Goal: Information Seeking & Learning: Check status

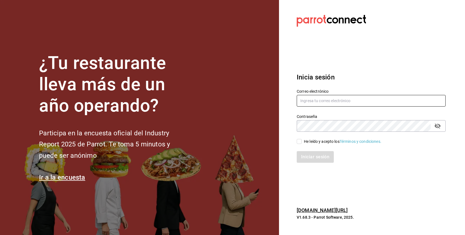
click at [346, 101] on input "text" at bounding box center [371, 101] width 149 height 12
click at [327, 143] on div "He leído y acepto los Términos y condiciones." at bounding box center [342, 142] width 77 height 6
click at [302, 143] on input "He leído y acepto los Términos y condiciones." at bounding box center [299, 141] width 5 height 5
checkbox input "true"
click at [336, 105] on input "text" at bounding box center [371, 101] width 149 height 12
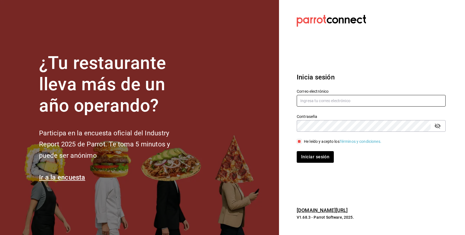
paste input "[EMAIL_ADDRESS][DOMAIN_NAME]"
type input "[EMAIL_ADDRESS][DOMAIN_NAME]"
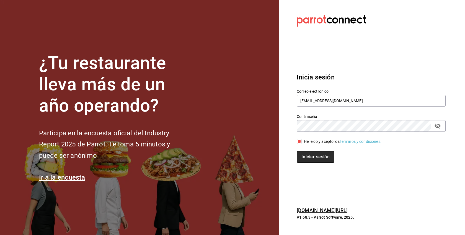
click at [318, 154] on button "Iniciar sesión" at bounding box center [316, 157] width 38 height 12
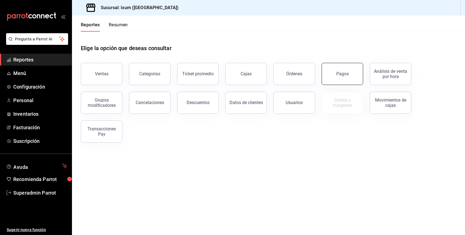
click at [325, 78] on button "Pagos" at bounding box center [343, 74] width 42 height 22
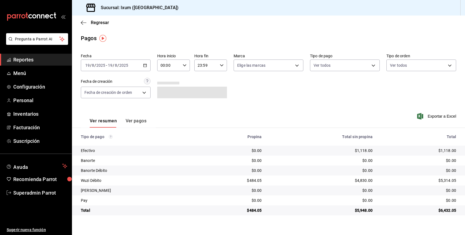
click at [141, 120] on button "Ver pagos" at bounding box center [136, 122] width 21 height 9
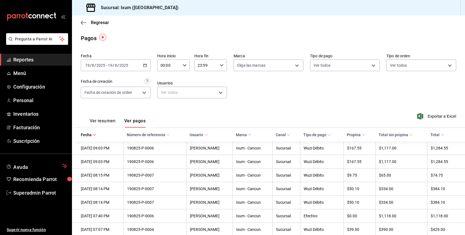
scroll to position [25, 0]
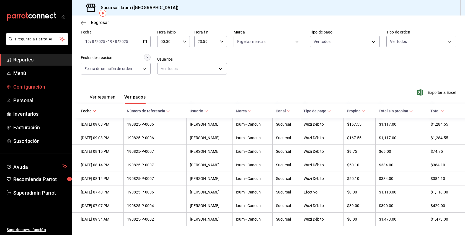
click at [29, 86] on span "Configuración" at bounding box center [40, 86] width 54 height 7
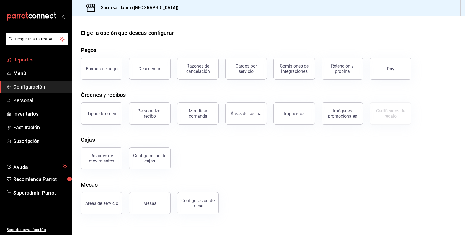
click at [31, 64] on link "Reportes" at bounding box center [36, 60] width 72 height 12
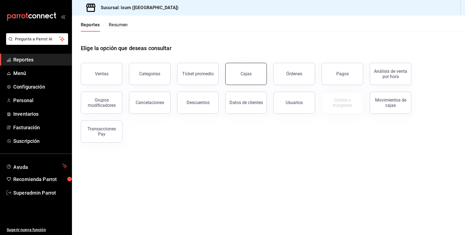
click at [261, 74] on button "Cajas" at bounding box center [246, 74] width 42 height 22
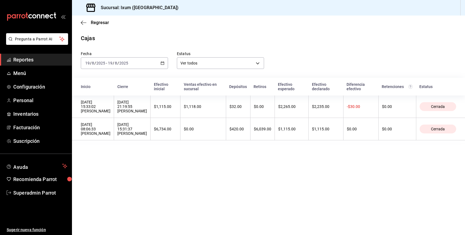
click at [163, 61] on icon "button" at bounding box center [163, 63] width 4 height 4
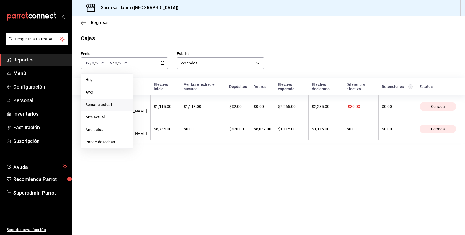
click at [111, 103] on span "Semana actual" at bounding box center [107, 105] width 43 height 6
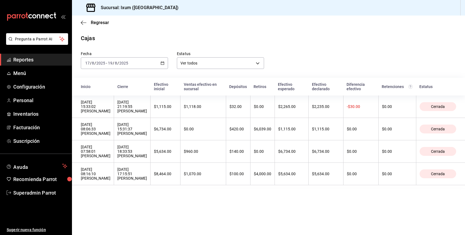
click at [164, 63] on icon "button" at bounding box center [163, 63] width 4 height 4
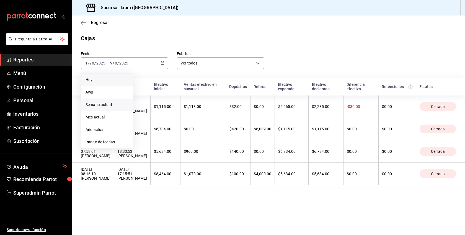
click at [116, 81] on span "Hoy" at bounding box center [107, 80] width 43 height 6
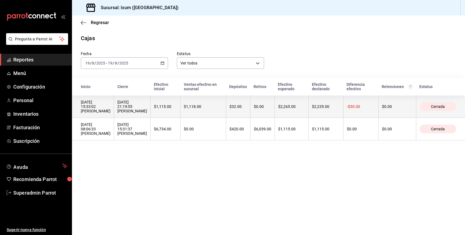
click at [247, 106] on div "$32.00" at bounding box center [237, 106] width 17 height 4
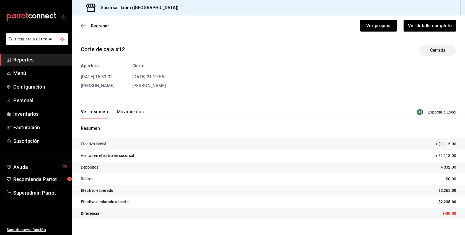
click at [131, 110] on button "Movimientos" at bounding box center [130, 113] width 27 height 9
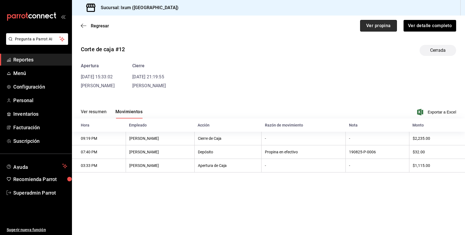
click at [392, 26] on button "Ver propina" at bounding box center [378, 26] width 37 height 12
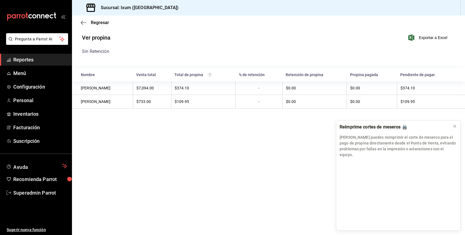
click at [36, 61] on span "Reportes" at bounding box center [40, 59] width 54 height 7
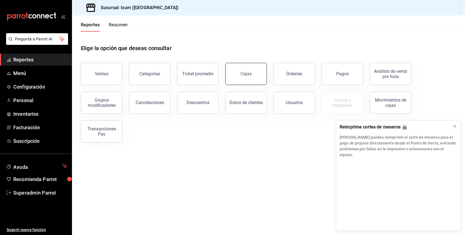
click at [249, 78] on button "Cajas" at bounding box center [246, 74] width 42 height 22
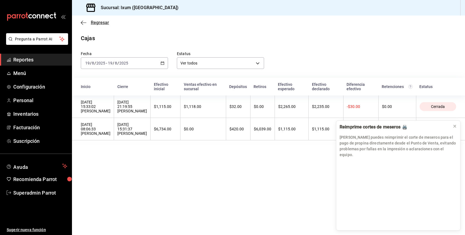
click at [87, 20] on span "Regresar" at bounding box center [95, 22] width 28 height 5
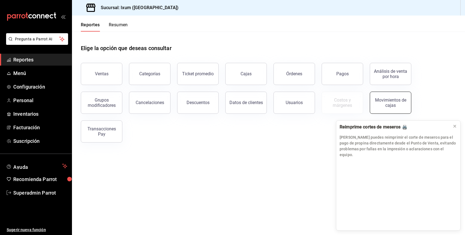
click at [407, 102] on button "Movimientos de cajas" at bounding box center [391, 103] width 42 height 22
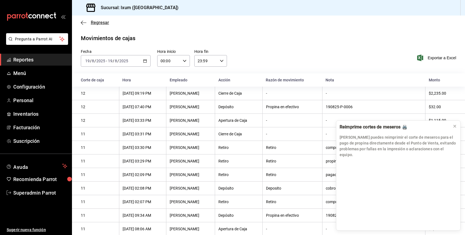
click at [94, 22] on span "Regresar" at bounding box center [100, 22] width 18 height 5
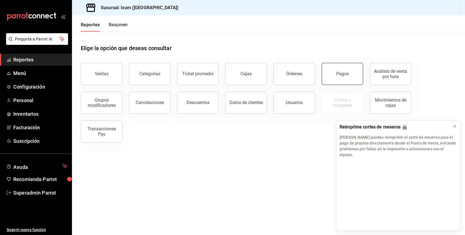
click at [333, 74] on button "Pagos" at bounding box center [343, 74] width 42 height 22
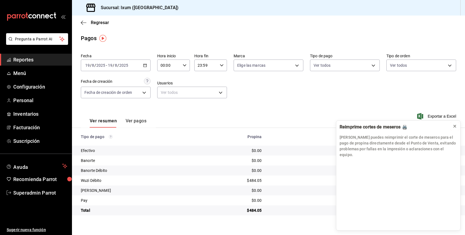
click at [456, 128] on icon at bounding box center [454, 126] width 4 height 4
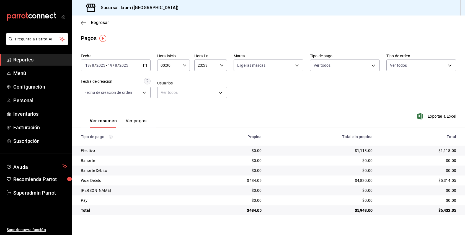
click at [135, 122] on button "Ver pagos" at bounding box center [136, 122] width 21 height 9
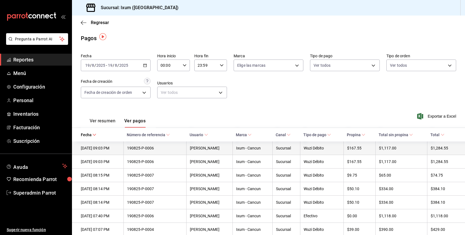
scroll to position [25, 0]
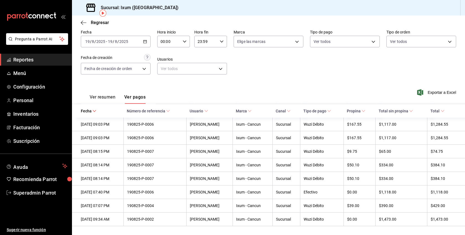
click at [150, 39] on div "[DATE] [DATE] - [DATE] [DATE]" at bounding box center [116, 42] width 70 height 12
click at [102, 68] on span "Ayer" at bounding box center [107, 71] width 43 height 6
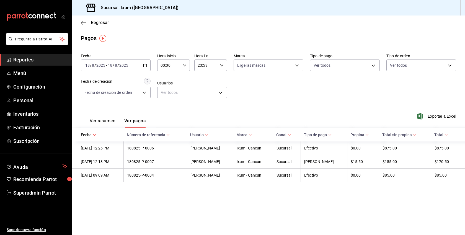
click at [141, 63] on div "[DATE] [DATE] - [DATE] [DATE]" at bounding box center [116, 65] width 70 height 12
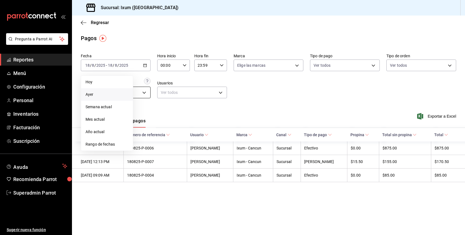
click at [140, 93] on body "Pregunta a Parrot AI Reportes Menú Configuración Personal Inventarios Facturaci…" at bounding box center [232, 117] width 465 height 235
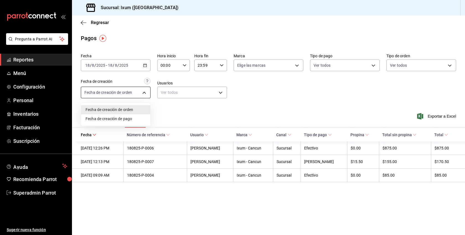
click at [140, 93] on div at bounding box center [232, 117] width 465 height 235
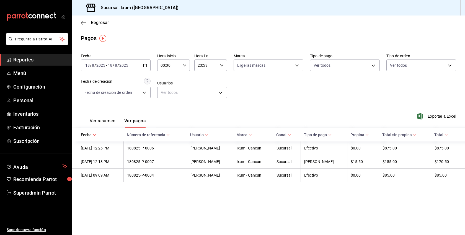
click at [137, 63] on div "[DATE] [DATE] - [DATE] [DATE]" at bounding box center [116, 65] width 70 height 12
click at [109, 139] on li "Rango de fechas" at bounding box center [107, 144] width 52 height 12
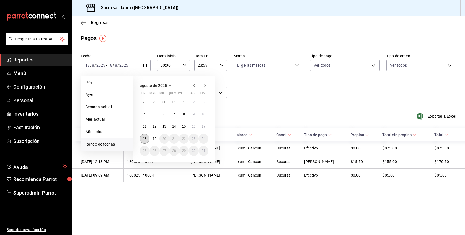
click at [146, 139] on abbr "18" at bounding box center [145, 139] width 4 height 4
click at [154, 139] on abbr "19" at bounding box center [154, 139] width 4 height 4
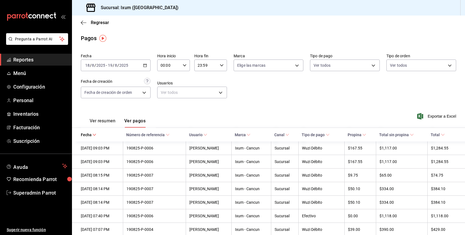
click at [144, 65] on icon "button" at bounding box center [145, 65] width 4 height 4
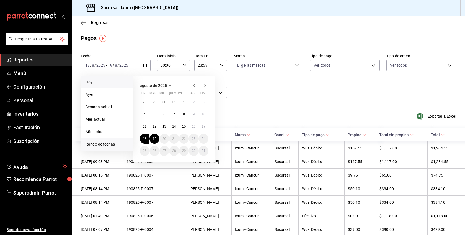
click at [98, 88] on li "Hoy" at bounding box center [107, 82] width 52 height 12
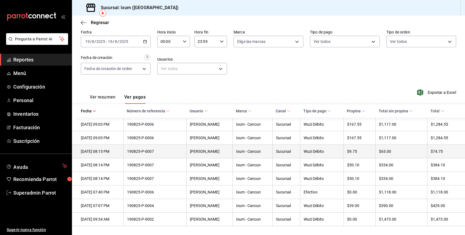
scroll to position [25, 0]
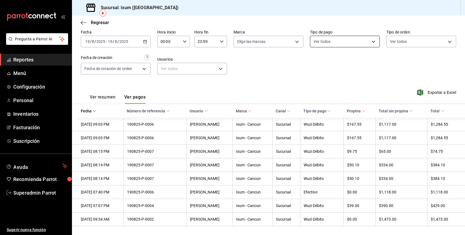
click at [363, 37] on body "Pregunta a Parrot AI Reportes Menú Configuración Personal Inventarios Facturaci…" at bounding box center [232, 117] width 465 height 235
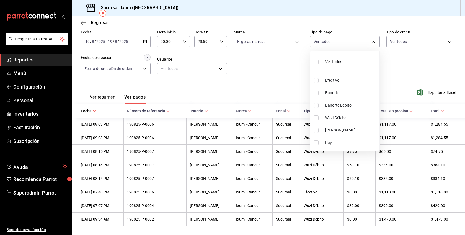
click at [340, 119] on span "Wuzi Débito" at bounding box center [351, 118] width 52 height 6
type input "f7ac89b1-99b3-4e21-896d-5de1e01f664c"
checkbox input "true"
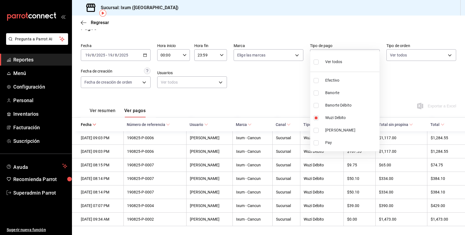
scroll to position [11, 0]
click at [289, 85] on div at bounding box center [232, 117] width 465 height 235
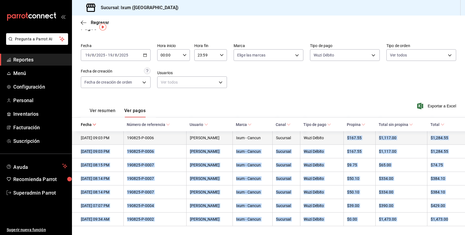
drag, startPoint x: 457, startPoint y: 220, endPoint x: 348, endPoint y: 134, distance: 138.6
click at [348, 134] on tbody "[DATE] 09:03 PM 190825-P-0006 [PERSON_NAME] - Cancun Sucursal Wuzi Débito $167.…" at bounding box center [268, 178] width 393 height 95
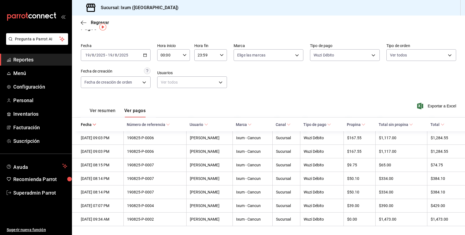
click at [312, 114] on div "Ver resumen Ver pagos Exportar a Excel" at bounding box center [268, 109] width 393 height 29
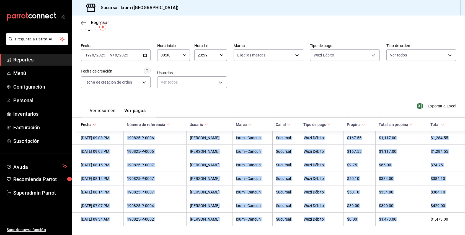
drag, startPoint x: 456, startPoint y: 215, endPoint x: 90, endPoint y: 121, distance: 377.6
click at [90, 121] on table "Fecha Número de referencia Usuario Marca Canal Tipo de pago Propina Total sin p…" at bounding box center [268, 172] width 393 height 108
copy tbody "[DATE] 09:03 PM 190825-P-0006 [PERSON_NAME] - Cancun Sucursal Wuzi Débito $167.…"
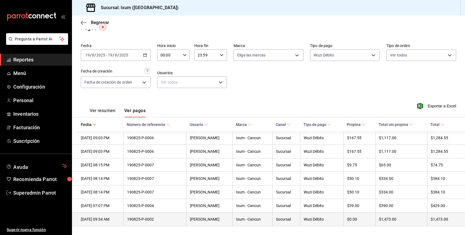
click at [447, 219] on div "$1,473.00" at bounding box center [443, 219] width 25 height 4
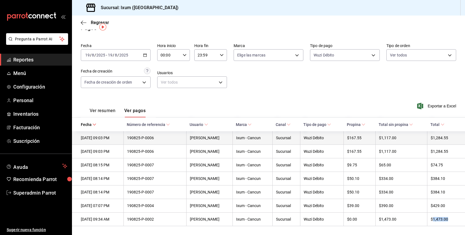
drag, startPoint x: 310, startPoint y: 122, endPoint x: 428, endPoint y: 133, distance: 118.4
click at [428, 133] on table "Fecha Número de referencia Usuario Marca Canal Tipo de pago Propina Total sin p…" at bounding box center [268, 172] width 393 height 108
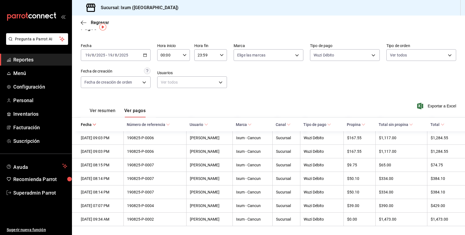
drag, startPoint x: 447, startPoint y: 123, endPoint x: 348, endPoint y: 123, distance: 99.1
click at [348, 124] on tr "Fecha Número de referencia Usuario Marca Canal Tipo de pago Propina Total sin p…" at bounding box center [268, 125] width 393 height 14
click at [30, 85] on span "Configuración" at bounding box center [40, 86] width 54 height 7
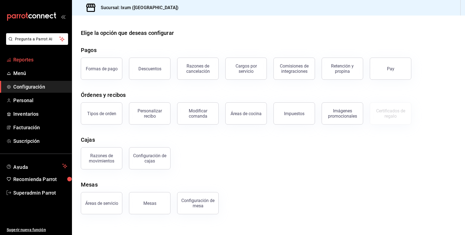
click at [24, 60] on span "Reportes" at bounding box center [40, 59] width 54 height 7
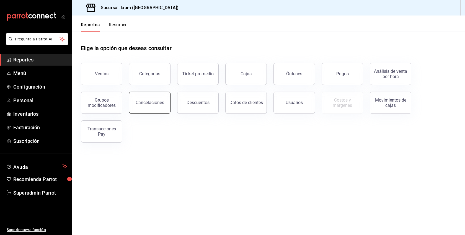
click at [148, 106] on button "Cancelaciones" at bounding box center [150, 103] width 42 height 22
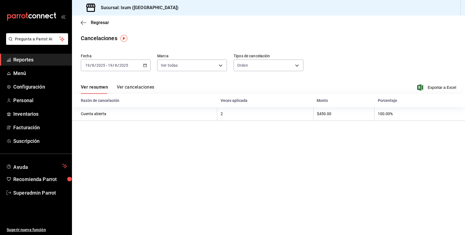
click at [144, 65] on icon "button" at bounding box center [145, 65] width 4 height 4
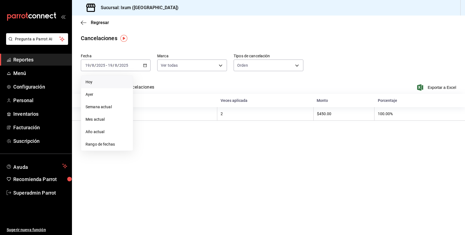
click at [102, 84] on span "Hoy" at bounding box center [107, 82] width 43 height 6
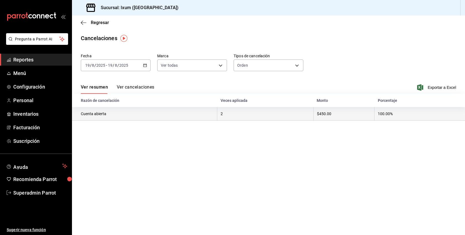
click at [102, 116] on th "Cuenta abierta" at bounding box center [144, 114] width 145 height 14
click at [95, 113] on th "Cuenta abierta" at bounding box center [144, 114] width 145 height 14
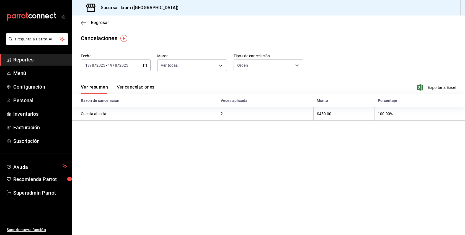
click at [141, 86] on button "Ver cancelaciones" at bounding box center [136, 88] width 38 height 9
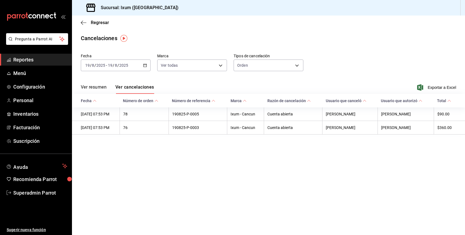
click at [145, 64] on icon "button" at bounding box center [145, 65] width 4 height 4
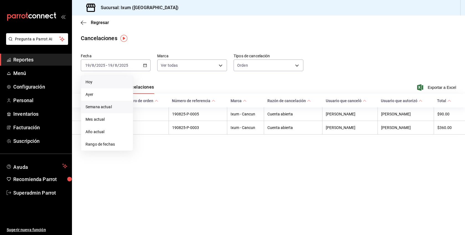
click at [104, 105] on span "Semana actual" at bounding box center [107, 107] width 43 height 6
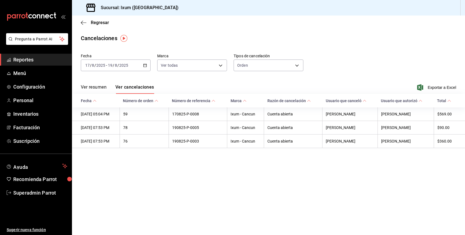
click at [30, 59] on span "Reportes" at bounding box center [40, 59] width 54 height 7
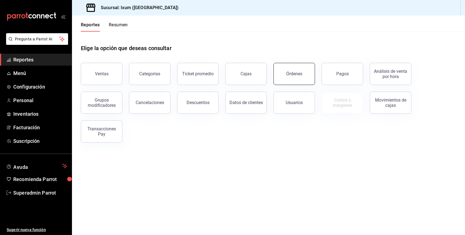
click at [305, 78] on button "Órdenes" at bounding box center [294, 74] width 42 height 22
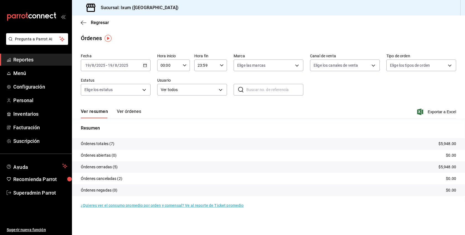
click at [123, 108] on div "Ver resumen Ver órdenes Exportar a Excel" at bounding box center [268, 110] width 375 height 16
click at [135, 112] on button "Ver órdenes" at bounding box center [129, 113] width 24 height 9
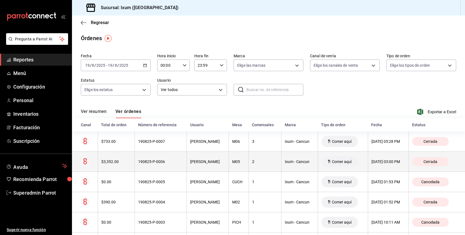
click at [288, 163] on div "Ixum - Cancun" at bounding box center [299, 161] width 29 height 4
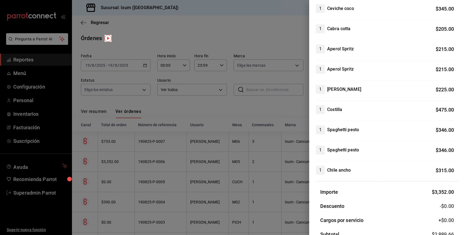
scroll to position [181, 0]
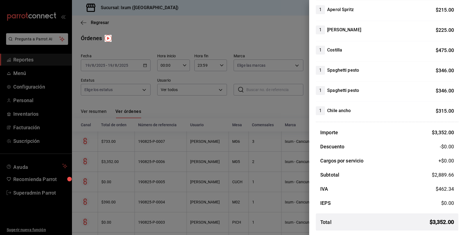
click at [239, 147] on div at bounding box center [232, 117] width 465 height 235
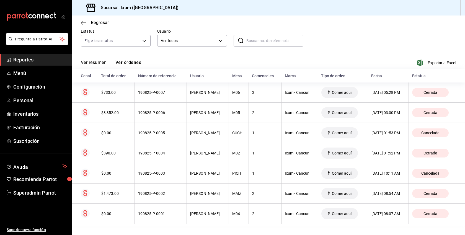
scroll to position [0, 0]
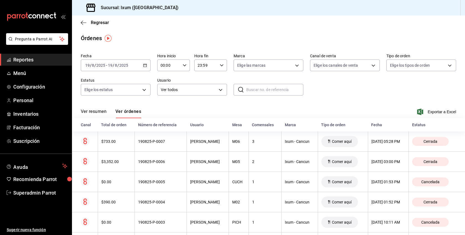
click at [146, 67] on icon "button" at bounding box center [145, 65] width 4 height 4
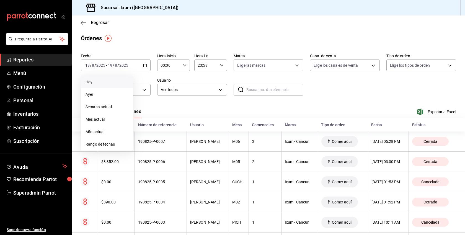
click at [121, 80] on span "Hoy" at bounding box center [107, 82] width 43 height 6
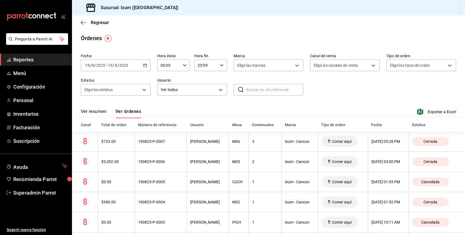
click at [35, 60] on span "Reportes" at bounding box center [40, 59] width 54 height 7
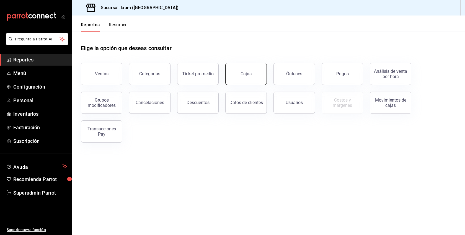
click at [260, 77] on button "Cajas" at bounding box center [246, 74] width 42 height 22
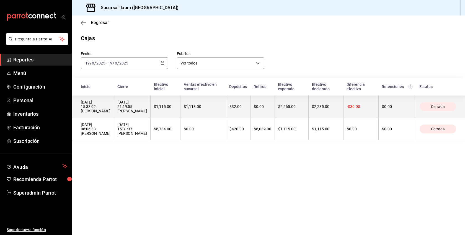
click at [269, 105] on th "$0.00" at bounding box center [262, 106] width 24 height 22
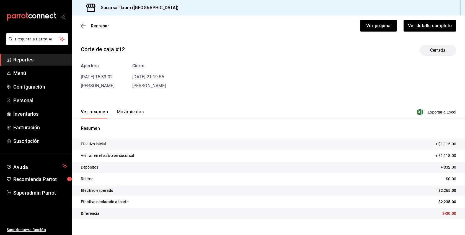
click at [125, 114] on button "Movimientos" at bounding box center [130, 113] width 27 height 9
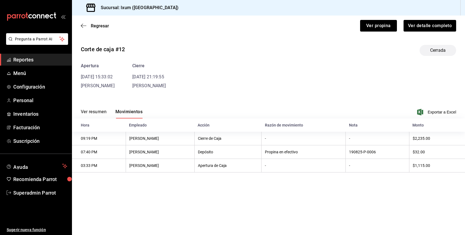
click at [33, 59] on span "Reportes" at bounding box center [40, 59] width 54 height 7
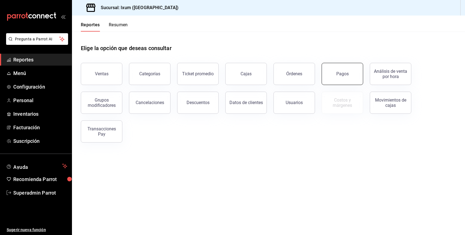
click at [334, 80] on button "Pagos" at bounding box center [343, 74] width 42 height 22
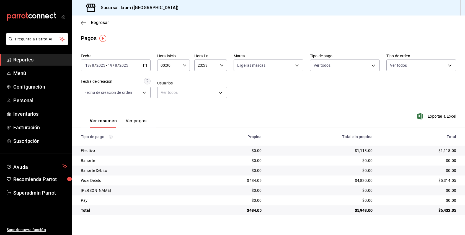
click at [139, 123] on button "Ver pagos" at bounding box center [136, 122] width 21 height 9
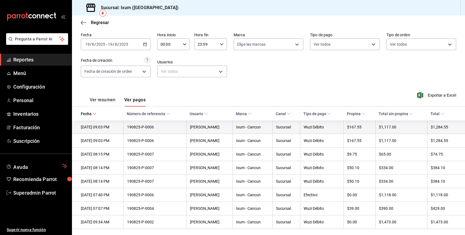
scroll to position [25, 0]
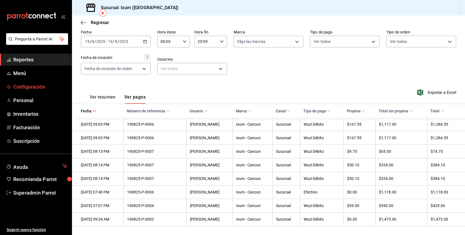
click at [29, 87] on span "Configuración" at bounding box center [40, 86] width 54 height 7
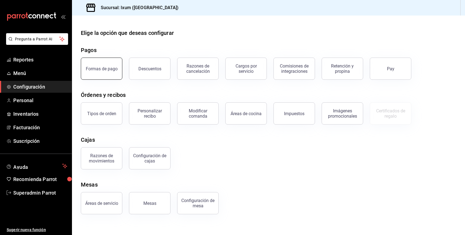
click at [101, 67] on div "Formas de pago" at bounding box center [102, 68] width 32 height 5
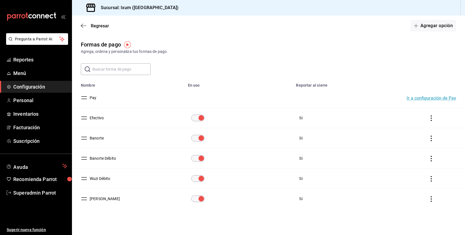
click at [106, 179] on button "Wuzi Débito" at bounding box center [98, 179] width 23 height 6
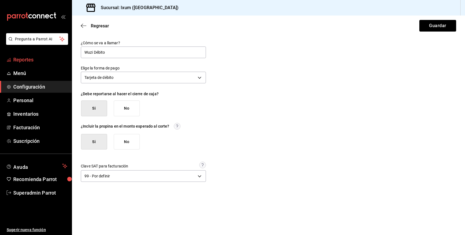
click at [31, 55] on link "Reportes" at bounding box center [36, 60] width 72 height 12
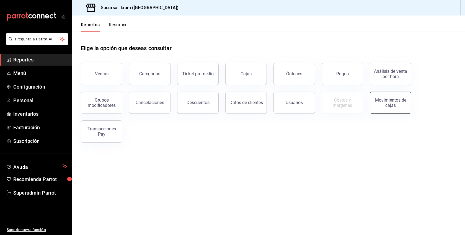
click at [386, 104] on div "Movimientos de cajas" at bounding box center [390, 102] width 34 height 11
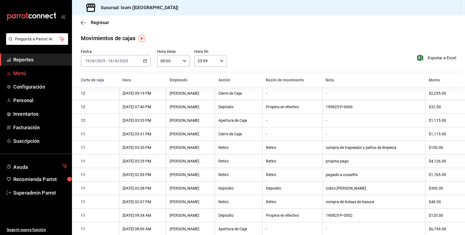
click at [24, 74] on span "Menú" at bounding box center [40, 72] width 54 height 7
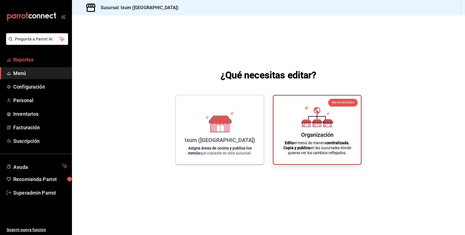
click at [39, 63] on span "Reportes" at bounding box center [40, 59] width 54 height 7
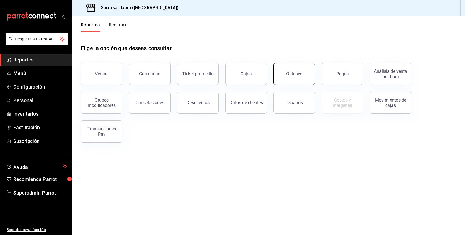
click at [286, 75] on button "Órdenes" at bounding box center [294, 74] width 42 height 22
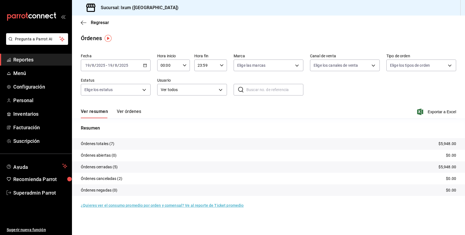
click at [137, 113] on button "Ver órdenes" at bounding box center [129, 113] width 24 height 9
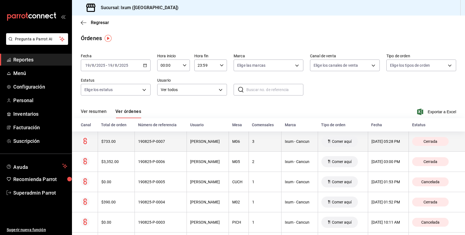
scroll to position [49, 0]
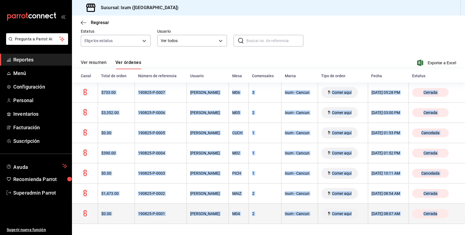
drag, startPoint x: 102, startPoint y: 89, endPoint x: 443, endPoint y: 223, distance: 366.1
click at [443, 223] on tbody "$733.00 190825-P-0007 [PERSON_NAME] M06 3 Ixum - Cancun Comer aquí [DATE] 05:28…" at bounding box center [268, 152] width 393 height 141
copy tbody "$733.00 190825-P-0007 [PERSON_NAME] M06 3 Ixum - Cancun Comer aquí [DATE] 05:28…"
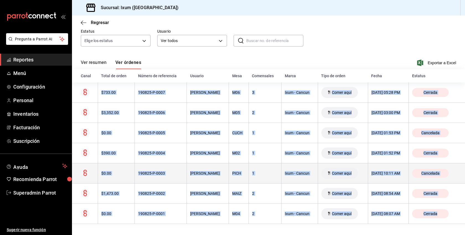
click at [451, 182] on th "Cancelada" at bounding box center [437, 173] width 56 height 20
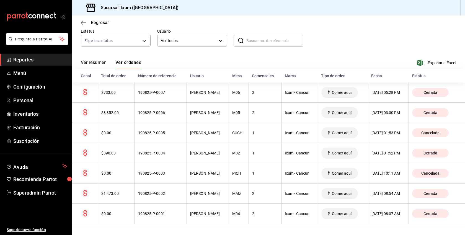
click at [31, 59] on span "Reportes" at bounding box center [40, 59] width 54 height 7
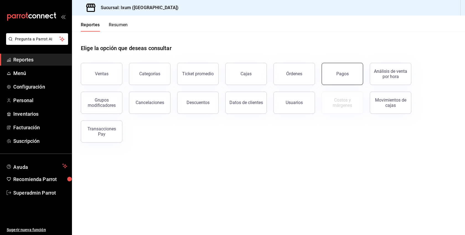
click at [334, 74] on button "Pagos" at bounding box center [343, 74] width 42 height 22
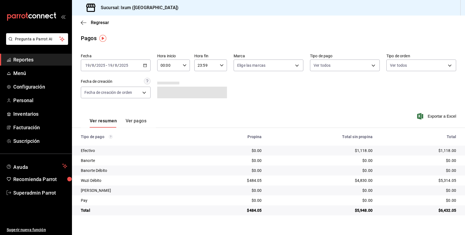
click at [138, 121] on button "Ver pagos" at bounding box center [136, 122] width 21 height 9
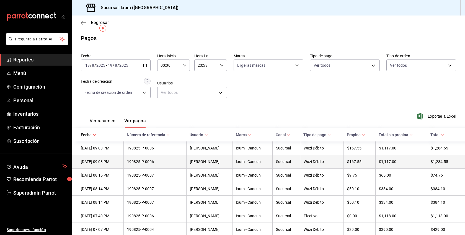
scroll to position [25, 0]
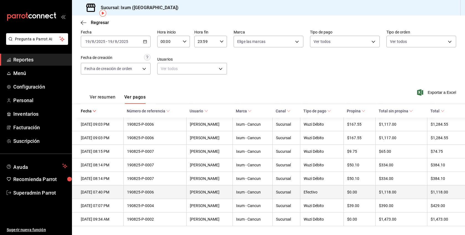
click at [447, 189] on th "$1,118.00" at bounding box center [446, 192] width 38 height 14
click at [447, 192] on div "$1,118.00" at bounding box center [443, 192] width 25 height 4
click at [215, 195] on th "[PERSON_NAME]" at bounding box center [209, 192] width 46 height 14
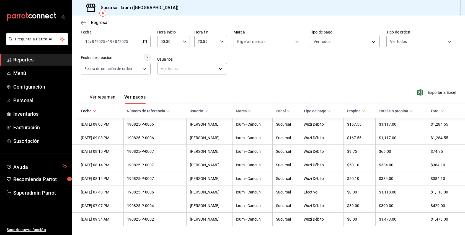
click at [29, 61] on span "Reportes" at bounding box center [40, 59] width 54 height 7
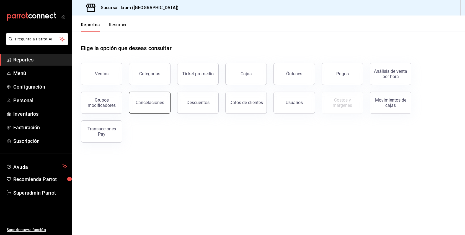
click at [148, 103] on div "Cancelaciones" at bounding box center [150, 102] width 29 height 5
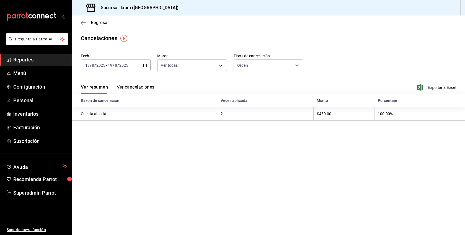
click at [143, 64] on icon "button" at bounding box center [145, 65] width 4 height 4
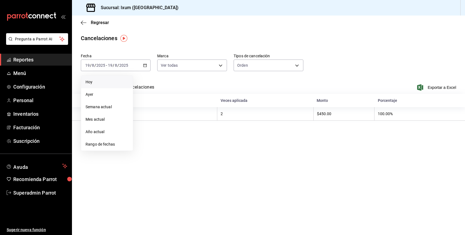
click at [96, 82] on span "Hoy" at bounding box center [107, 82] width 43 height 6
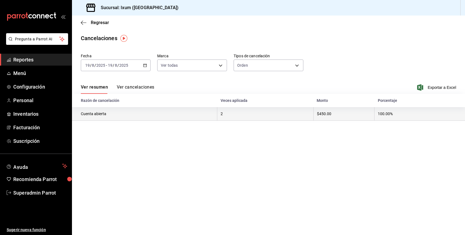
click at [158, 115] on th "Cuenta abierta" at bounding box center [144, 114] width 145 height 14
click at [99, 115] on th "Cuenta abierta" at bounding box center [144, 114] width 145 height 14
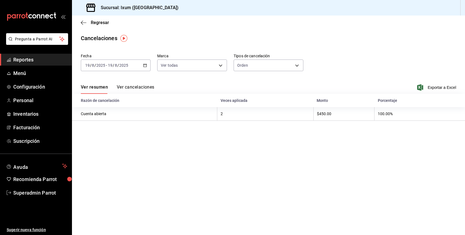
click at [141, 86] on button "Ver cancelaciones" at bounding box center [136, 88] width 38 height 9
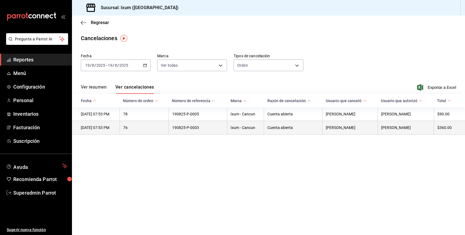
click at [210, 124] on th "190825-P-0003" at bounding box center [198, 128] width 58 height 14
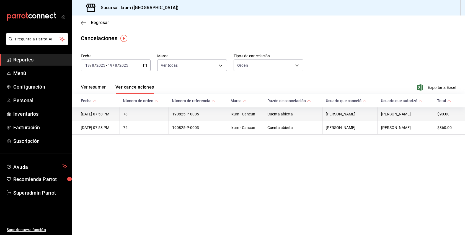
click at [213, 110] on th "190825-P-0005" at bounding box center [198, 114] width 58 height 14
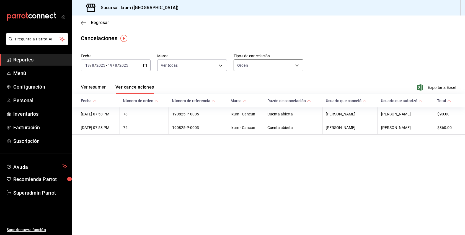
click at [273, 65] on body "Pregunta a Parrot AI Reportes Menú Configuración Personal Inventarios Facturaci…" at bounding box center [232, 117] width 465 height 235
click at [253, 104] on li "Pago" at bounding box center [268, 100] width 69 height 9
type input "ORDER_PAYMENT"
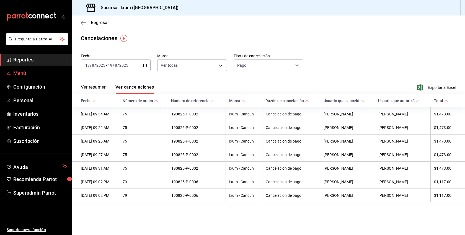
click at [27, 76] on span "Menú" at bounding box center [40, 72] width 54 height 7
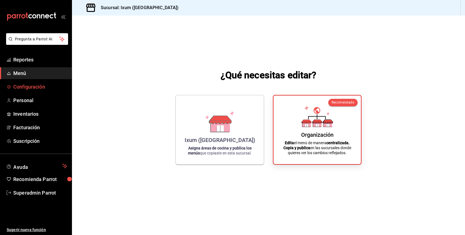
click at [30, 91] on link "Configuración" at bounding box center [36, 87] width 72 height 12
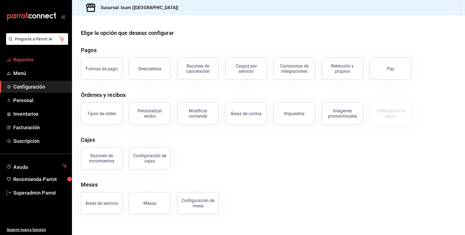
click at [25, 58] on span "Reportes" at bounding box center [40, 59] width 54 height 7
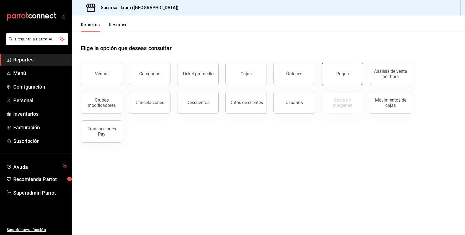
click at [335, 71] on button "Pagos" at bounding box center [343, 74] width 42 height 22
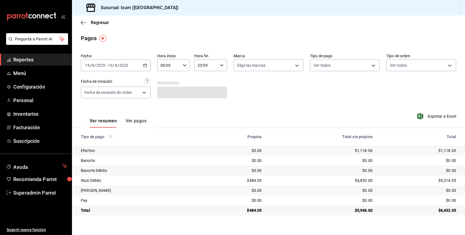
click at [143, 120] on button "Ver pagos" at bounding box center [136, 122] width 21 height 9
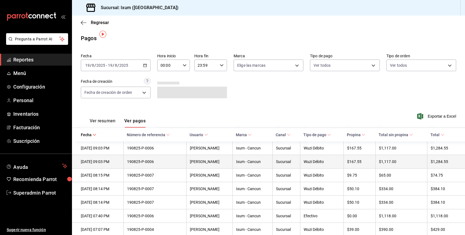
scroll to position [25, 0]
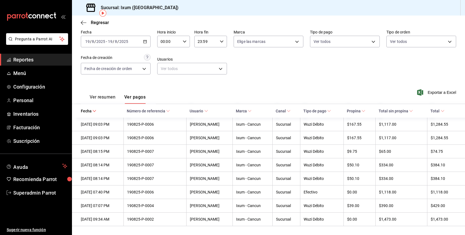
click at [32, 60] on span "Reportes" at bounding box center [40, 59] width 54 height 7
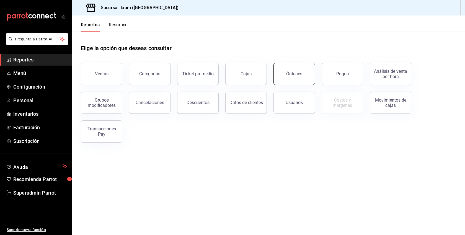
click at [290, 77] on button "Órdenes" at bounding box center [294, 74] width 42 height 22
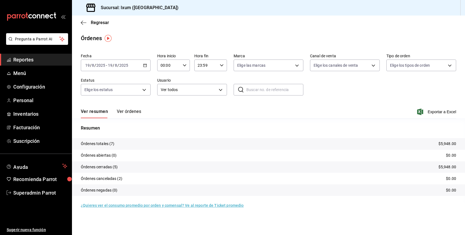
click at [127, 110] on button "Ver órdenes" at bounding box center [129, 113] width 24 height 9
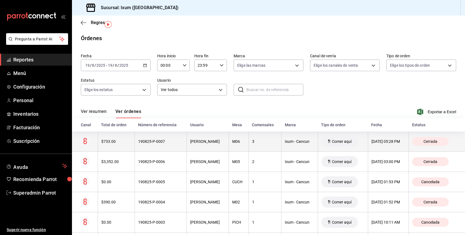
scroll to position [49, 0]
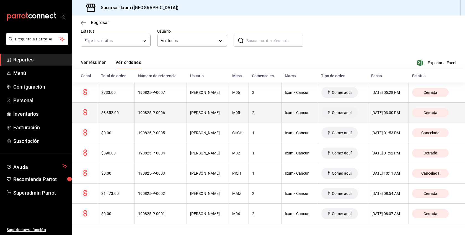
click at [261, 116] on th "2" at bounding box center [265, 113] width 33 height 20
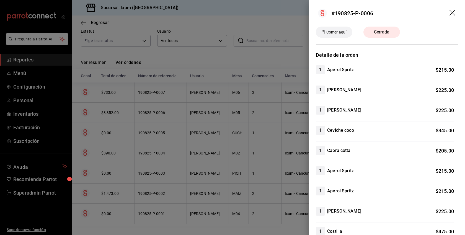
scroll to position [181, 0]
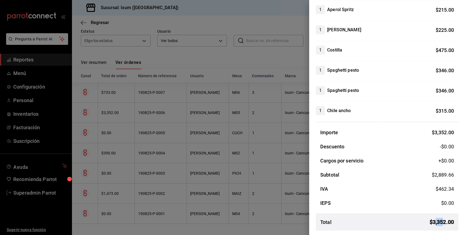
drag, startPoint x: 434, startPoint y: 222, endPoint x: 443, endPoint y: 222, distance: 9.1
click at [443, 222] on span "$ 3,352.00" at bounding box center [442, 222] width 24 height 8
click at [434, 222] on span "$ 3,352.00" at bounding box center [442, 222] width 24 height 8
drag, startPoint x: 434, startPoint y: 222, endPoint x: 446, endPoint y: 221, distance: 11.9
click at [446, 221] on span "$ 3,352.00" at bounding box center [442, 222] width 24 height 8
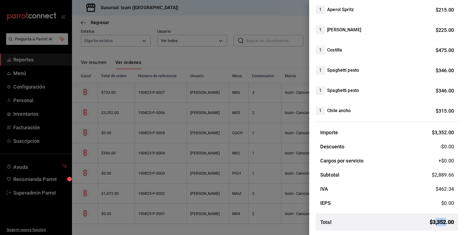
click at [231, 108] on div at bounding box center [232, 117] width 465 height 235
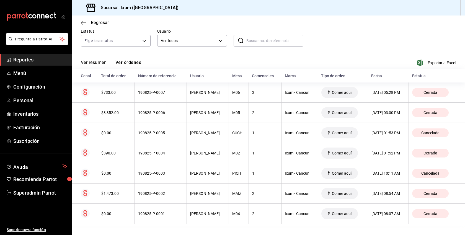
click at [26, 59] on span "Reportes" at bounding box center [40, 59] width 54 height 7
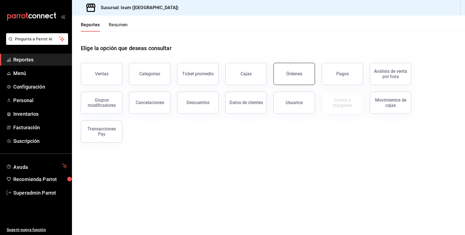
click at [297, 79] on button "Órdenes" at bounding box center [294, 74] width 42 height 22
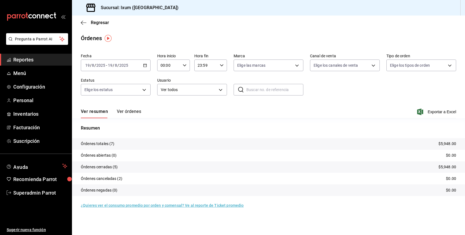
click at [29, 60] on span "Reportes" at bounding box center [40, 59] width 54 height 7
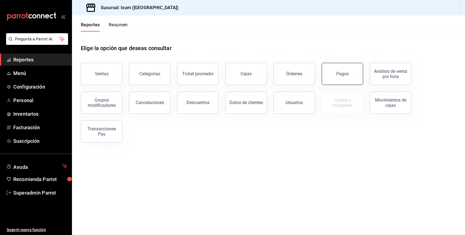
click at [348, 71] on button "Pagos" at bounding box center [343, 74] width 42 height 22
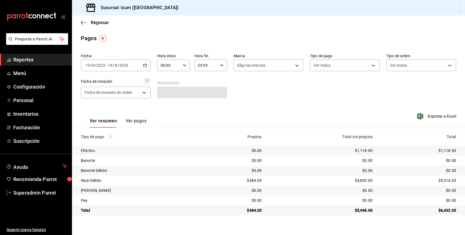
click at [131, 118] on div "Ver resumen Ver pagos" at bounding box center [114, 120] width 66 height 16
click at [131, 120] on button "Ver pagos" at bounding box center [136, 122] width 21 height 9
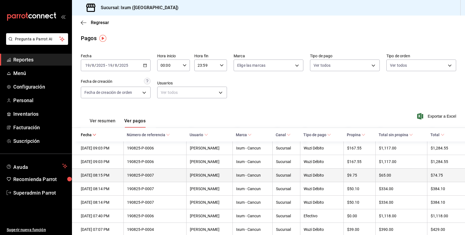
scroll to position [25, 0]
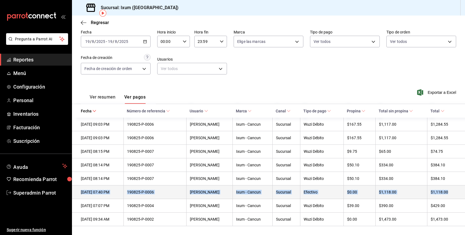
drag, startPoint x: 454, startPoint y: 191, endPoint x: 82, endPoint y: 190, distance: 371.4
click at [82, 190] on tr "[DATE] 07:40 PM 190825-P-0006 [PERSON_NAME] - Cancun Sucursal Efectivo $0.00 $1…" at bounding box center [268, 192] width 393 height 14
copy tr "[DATE] 07:40 PM 190825-P-0006 [PERSON_NAME] - Cancun Sucursal Efectivo $0.00 $1…"
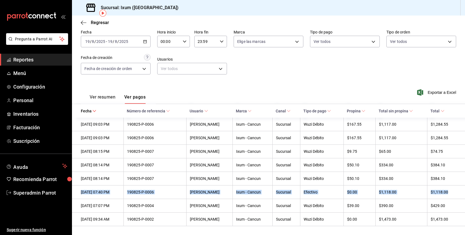
copy tr "[DATE] 07:40 PM 190825-P-0006 [PERSON_NAME] - Cancun Sucursal Efectivo $0.00 $1…"
click at [23, 58] on span "Reportes" at bounding box center [40, 59] width 54 height 7
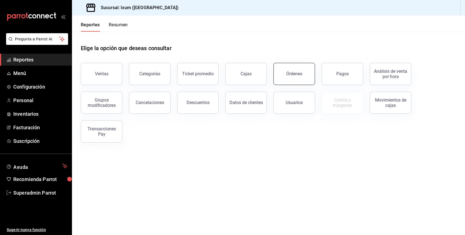
click at [301, 76] on div "Órdenes" at bounding box center [294, 73] width 16 height 5
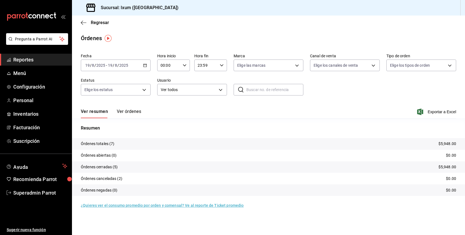
click at [128, 110] on button "Ver órdenes" at bounding box center [129, 113] width 24 height 9
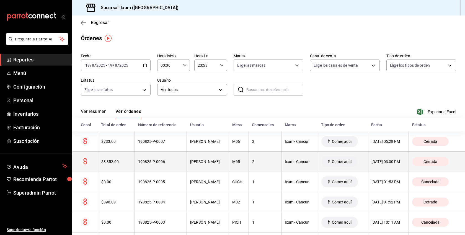
click at [154, 159] on th "190825-P-0006" at bounding box center [161, 162] width 52 height 20
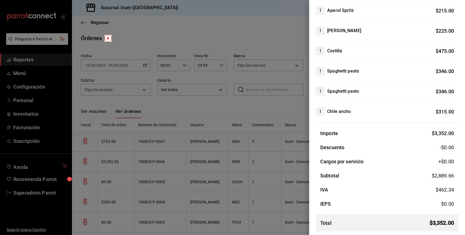
scroll to position [181, 0]
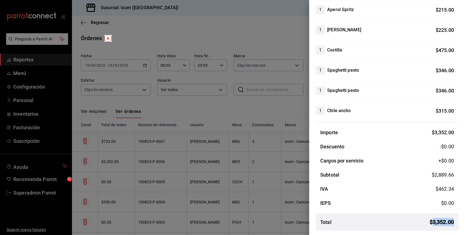
drag, startPoint x: 433, startPoint y: 222, endPoint x: 453, endPoint y: 223, distance: 20.5
click at [453, 223] on span "$ 3,352.00" at bounding box center [442, 222] width 24 height 8
copy span "3,352.00"
